Goal: Information Seeking & Learning: Find specific fact

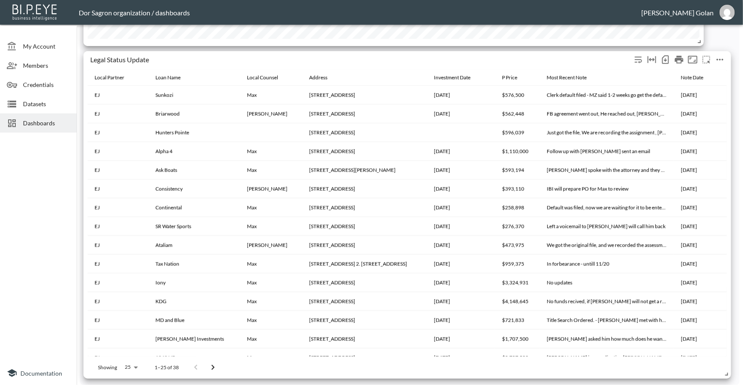
click at [719, 62] on icon "more" at bounding box center [720, 60] width 10 height 10
click at [695, 77] on p "Edit" at bounding box center [691, 76] width 12 height 10
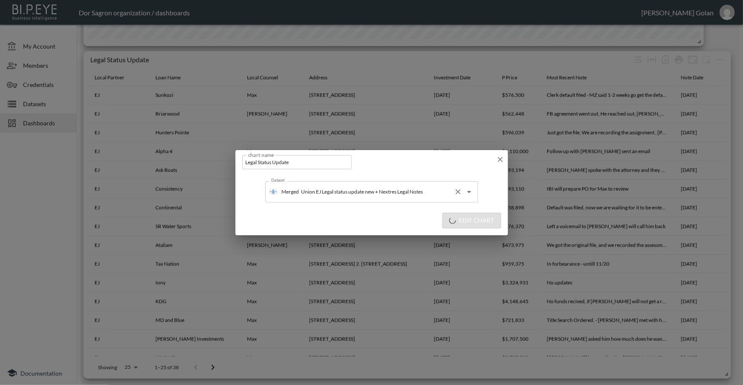
click at [475, 188] on div "Merged Union EJ Legal status update new + Nextres Legal Notes Dataset" at bounding box center [371, 191] width 213 height 21
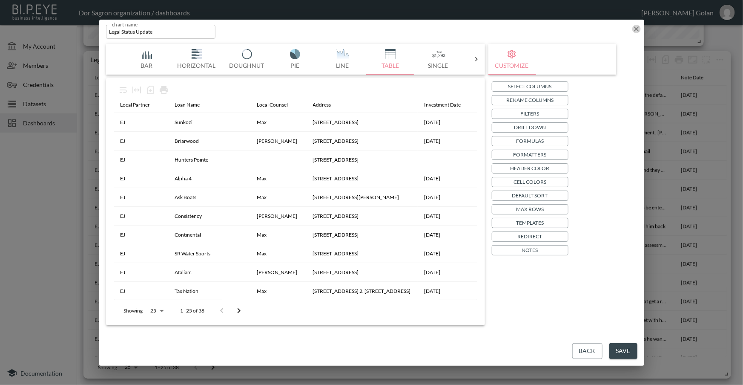
click at [637, 31] on icon "button" at bounding box center [637, 29] width 9 height 9
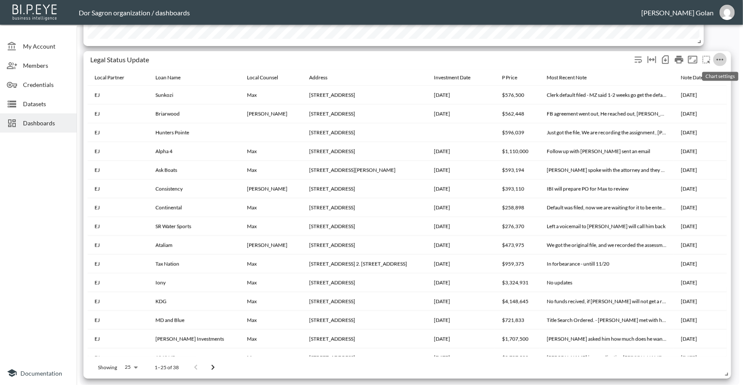
click at [717, 58] on icon "more" at bounding box center [720, 60] width 10 height 10
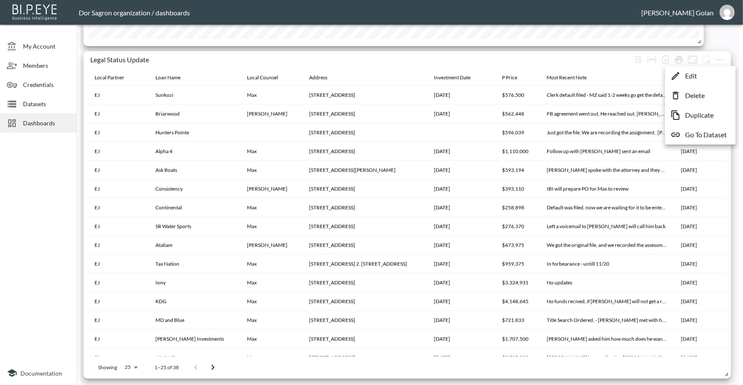
click at [524, 58] on div at bounding box center [371, 192] width 743 height 385
click at [211, 363] on icon "Go to next page" at bounding box center [213, 367] width 10 height 10
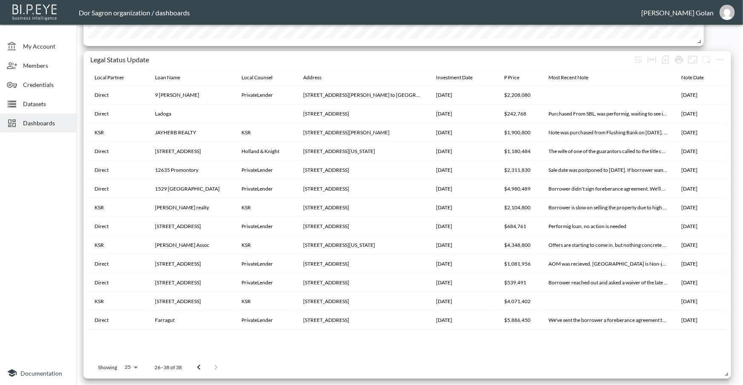
click at [211, 363] on div at bounding box center [207, 367] width 34 height 17
click at [211, 366] on div at bounding box center [207, 367] width 34 height 17
click at [196, 362] on icon "Go to previous page" at bounding box center [199, 367] width 10 height 10
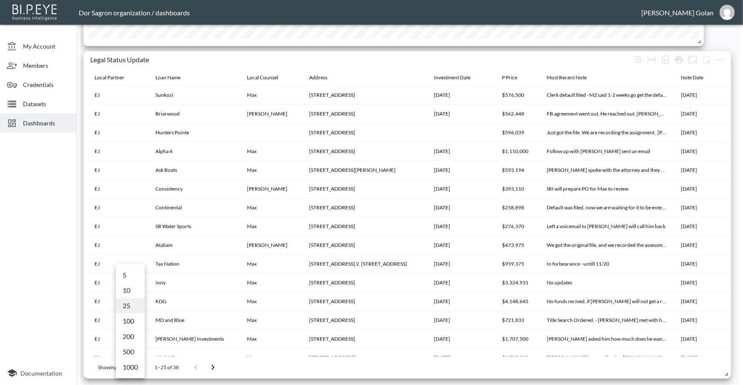
click at [134, 369] on body "BI.P.EYE, Interactive Analytics Dashboards - app Dor Sagron organization / dash…" at bounding box center [371, 192] width 743 height 385
click at [132, 365] on li "1000" at bounding box center [130, 366] width 29 height 15
type input "1000"
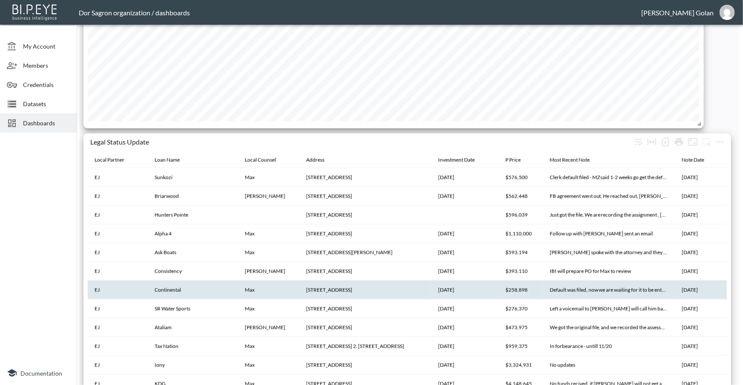
scroll to position [1816, 0]
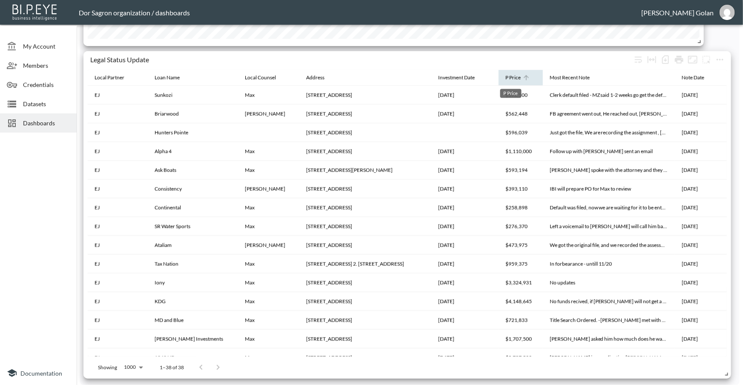
click at [516, 75] on div "P Price" at bounding box center [513, 77] width 15 height 10
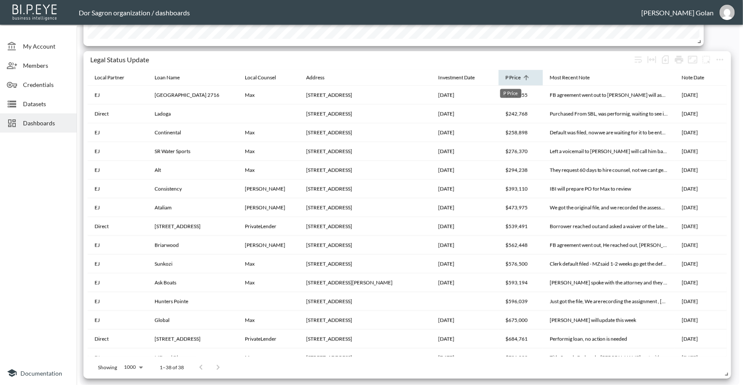
click at [516, 75] on div "P Price" at bounding box center [513, 77] width 15 height 10
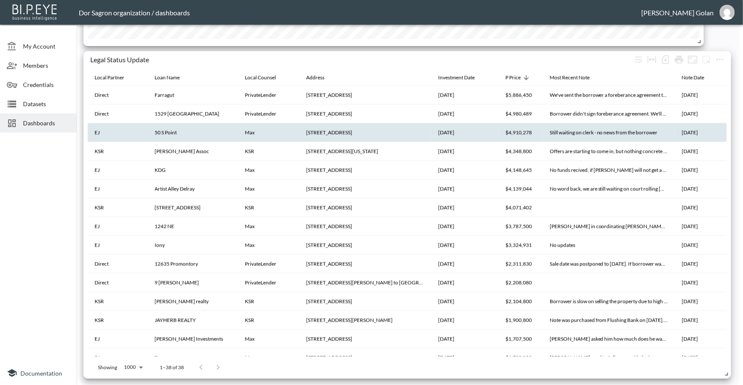
click at [380, 130] on th "50 S Pointe Dr Unit TWN7, Miami Beach, FL 33139" at bounding box center [366, 132] width 132 height 19
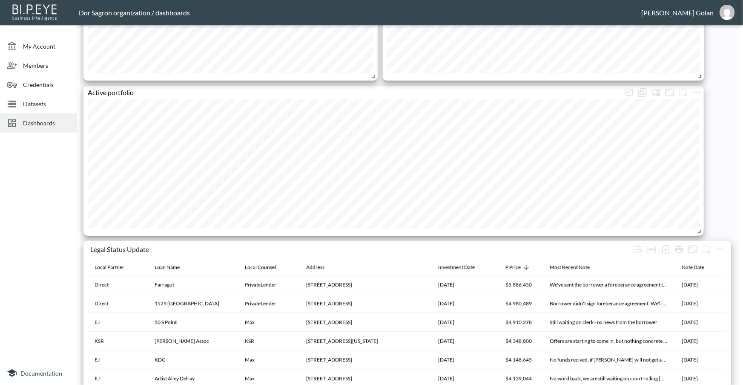
scroll to position [1662, 0]
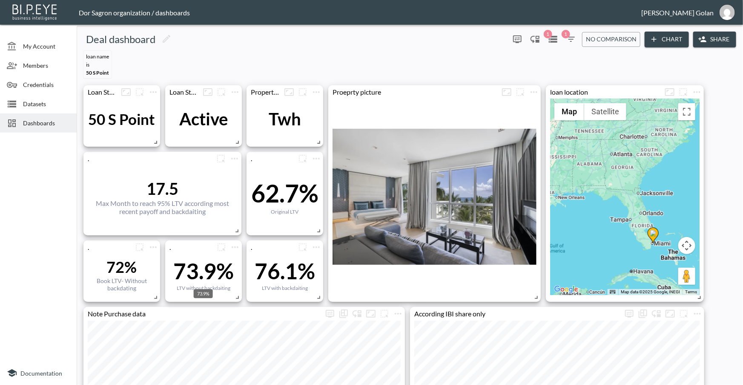
click at [203, 266] on div "73.9%" at bounding box center [203, 271] width 60 height 26
click at [202, 267] on div "73.9%" at bounding box center [203, 271] width 60 height 26
click at [202, 259] on div "73.9%" at bounding box center [203, 271] width 60 height 26
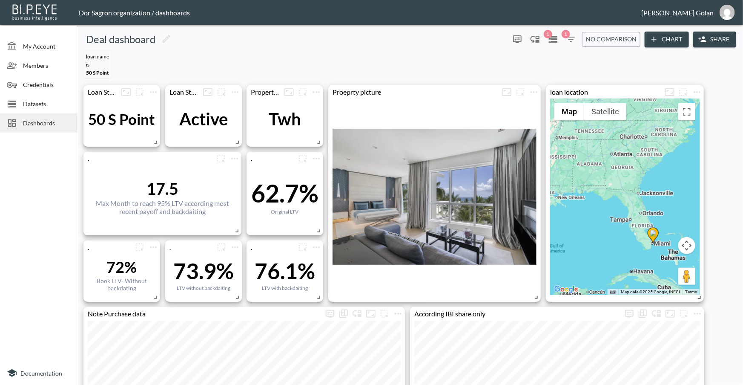
click at [507, 56] on div "Loan Name IS [STREET_ADDRESS]" at bounding box center [410, 64] width 660 height 35
click at [567, 36] on span "1" at bounding box center [566, 34] width 9 height 9
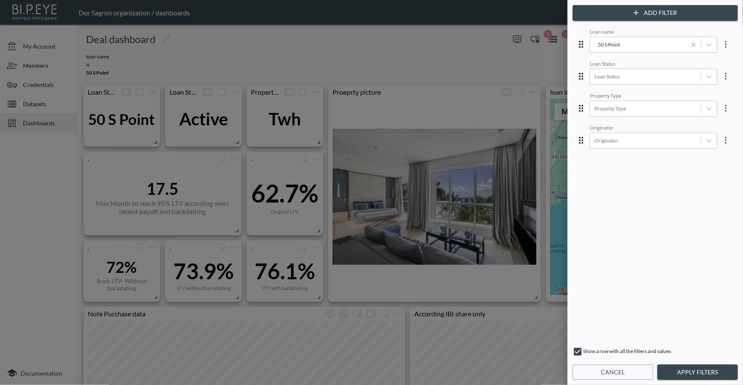
click at [477, 55] on div at bounding box center [371, 192] width 743 height 385
click at [490, 51] on div at bounding box center [371, 192] width 743 height 385
click at [610, 376] on button "Cancel" at bounding box center [613, 372] width 81 height 16
